Goal: Task Accomplishment & Management: Complete application form

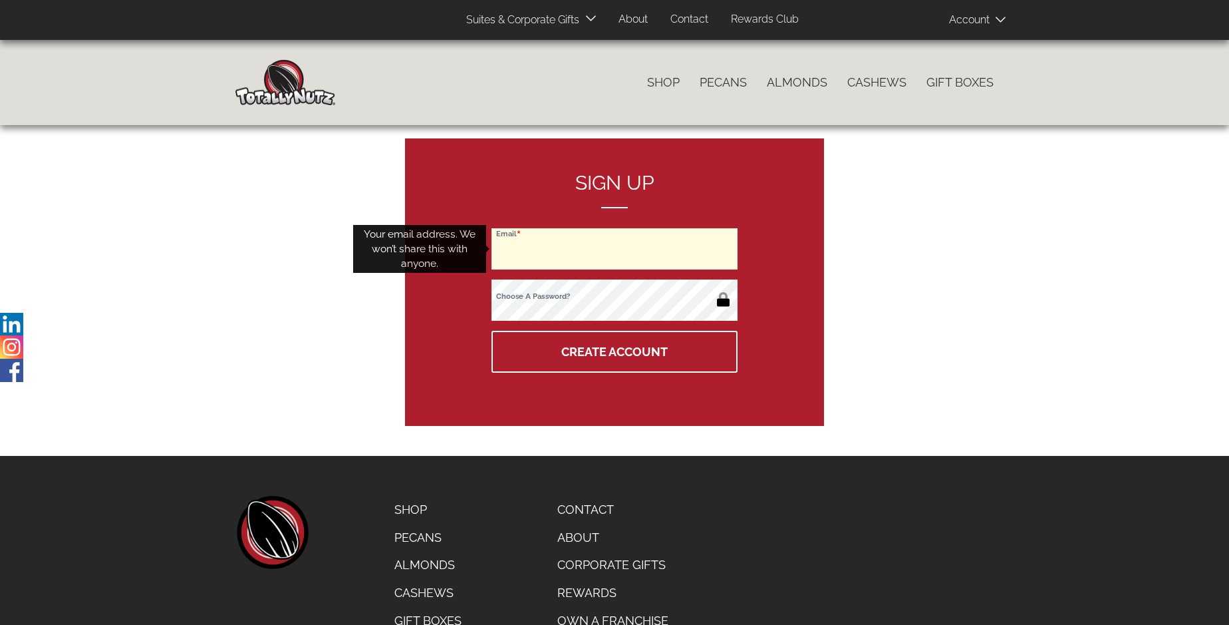
click at [615, 249] on input "Email" at bounding box center [615, 248] width 246 height 41
type input "[EMAIL_ADDRESS][DOMAIN_NAME]"
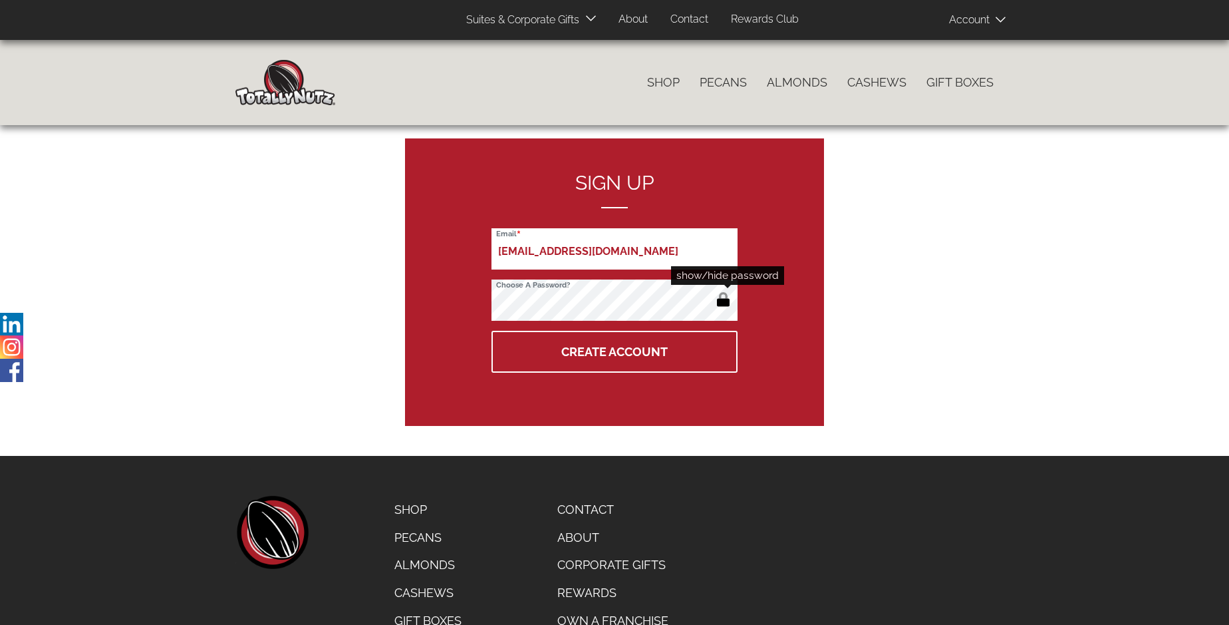
click at [723, 301] on button "button" at bounding box center [723, 300] width 22 height 21
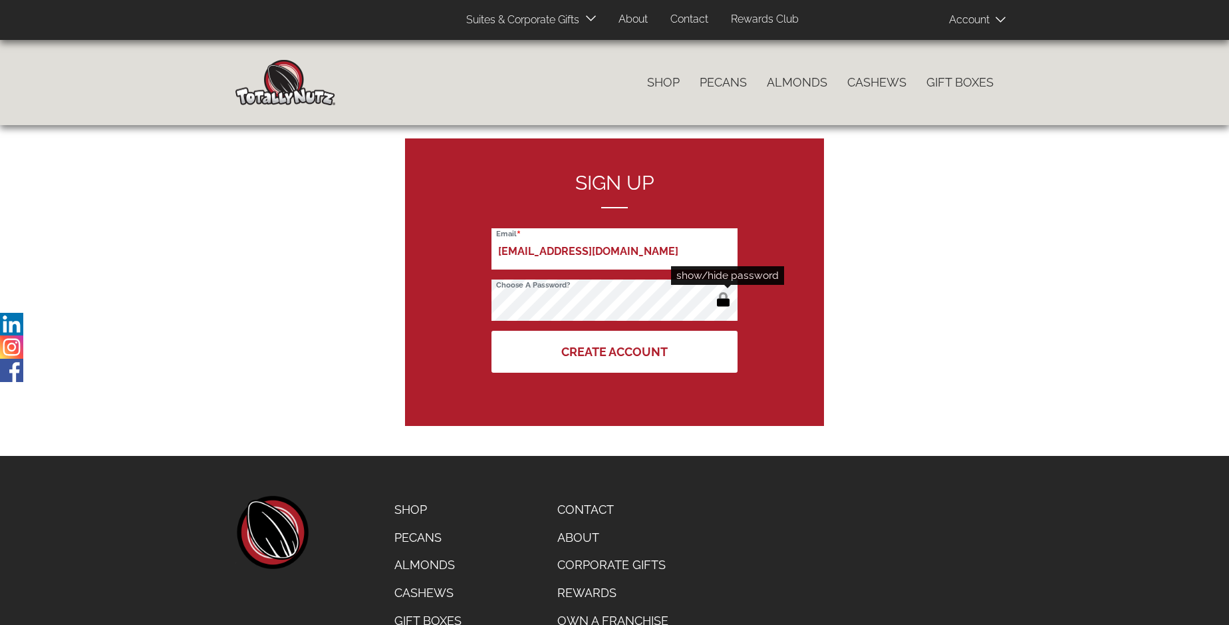
click at [615, 351] on button "Create Account" at bounding box center [615, 352] width 246 height 42
